Goal: Information Seeking & Learning: Learn about a topic

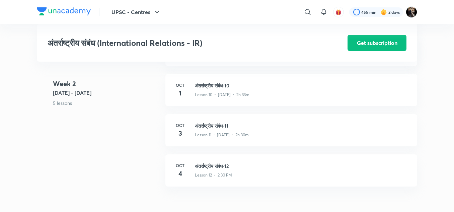
scroll to position [630, 0]
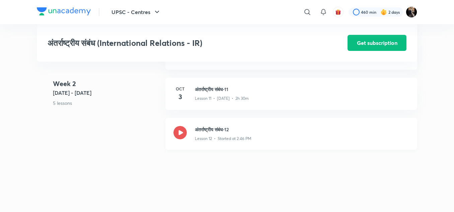
click at [206, 127] on h3 "अंतर्राष्ट्रीय संबंध-12" at bounding box center [302, 129] width 214 height 7
